Goal: Information Seeking & Learning: Learn about a topic

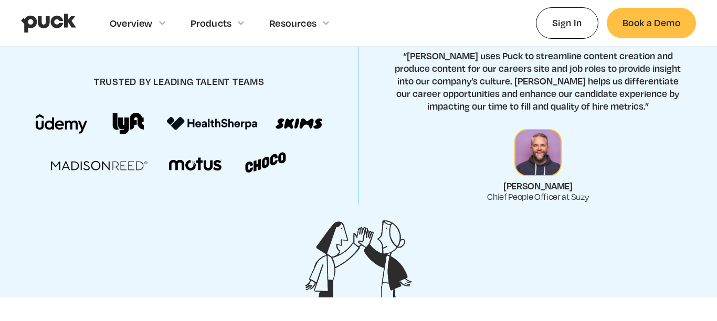
scroll to position [493, 0]
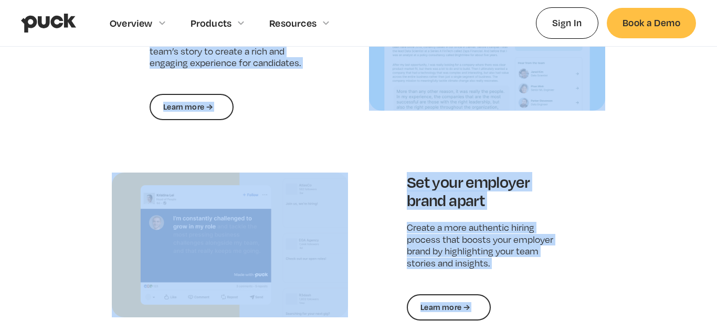
drag, startPoint x: 465, startPoint y: 123, endPoint x: 436, endPoint y: 344, distance: 222.5
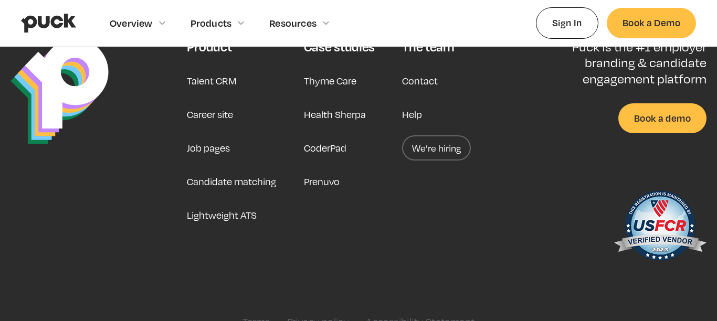
scroll to position [2710, 0]
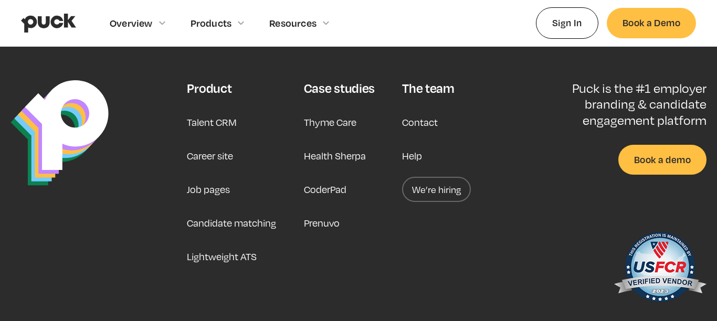
click at [218, 158] on link "Career site" at bounding box center [210, 155] width 46 height 25
